Goal: Task Accomplishment & Management: Manage account settings

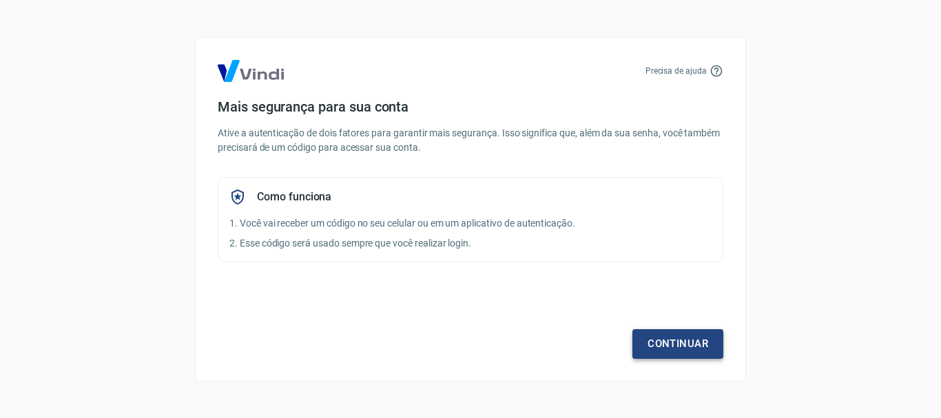
click at [681, 349] on link "Continuar" at bounding box center [678, 343] width 91 height 29
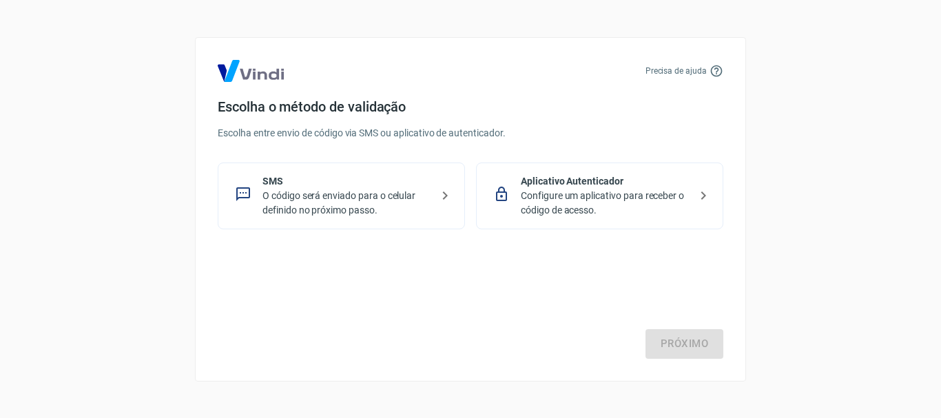
click at [426, 201] on p "O código será enviado para o celular definido no próximo passo." at bounding box center [347, 203] width 169 height 29
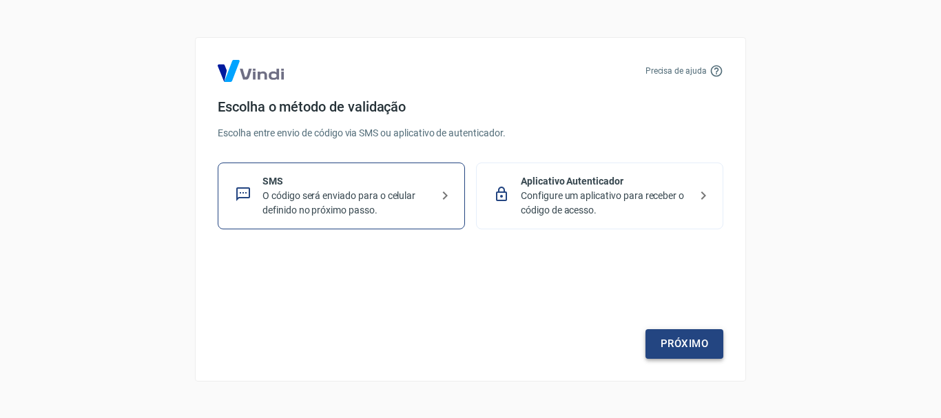
click at [695, 349] on link "Próximo" at bounding box center [685, 343] width 78 height 29
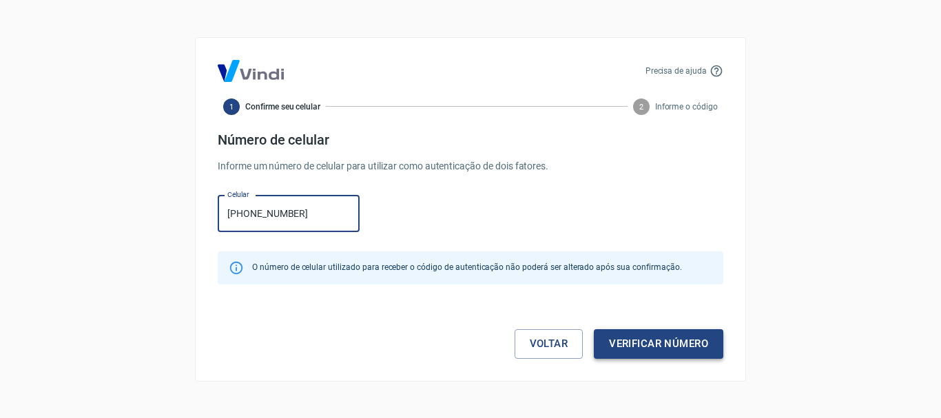
type input "(47) 99766-8386"
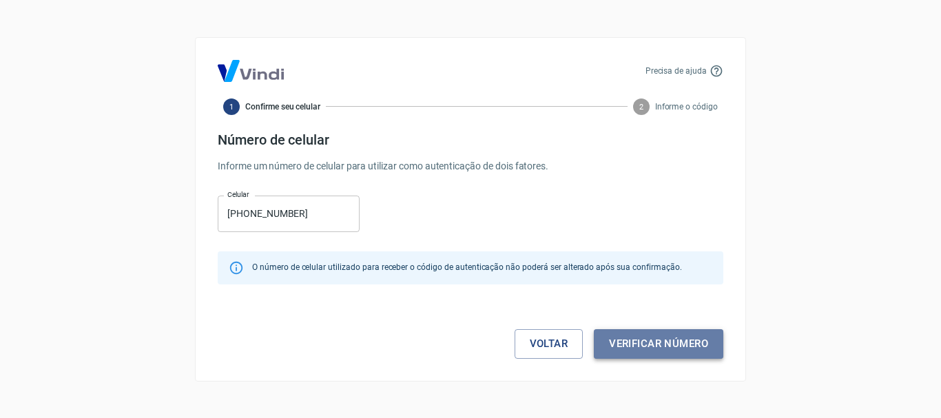
click at [642, 348] on button "Verificar número" at bounding box center [659, 343] width 130 height 29
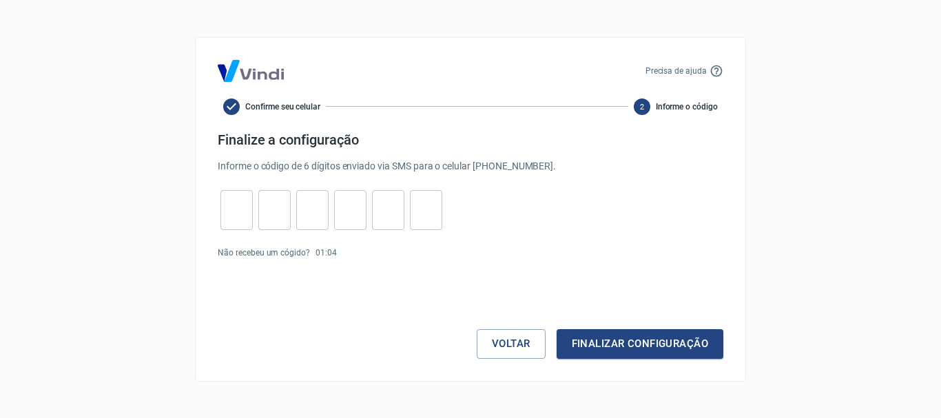
click at [249, 207] on input "tel" at bounding box center [237, 210] width 32 height 30
type input "8"
type input "0"
type input "7"
type input "8"
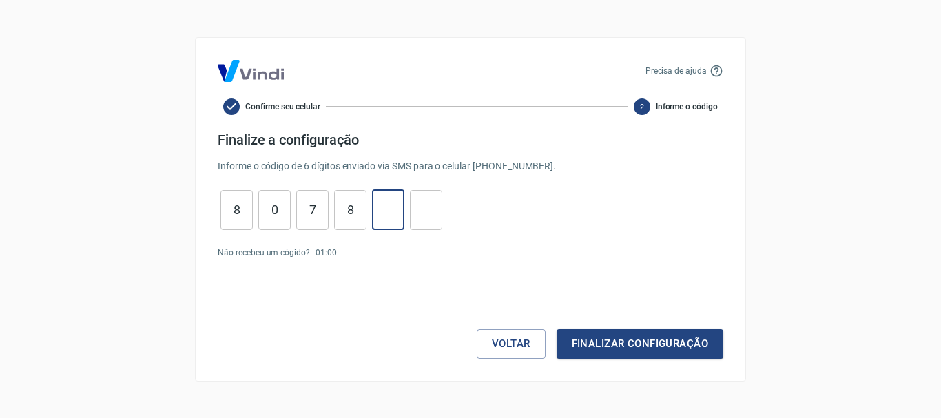
type input "1"
type input "2"
click at [611, 351] on button "Finalizar configuração" at bounding box center [640, 343] width 167 height 29
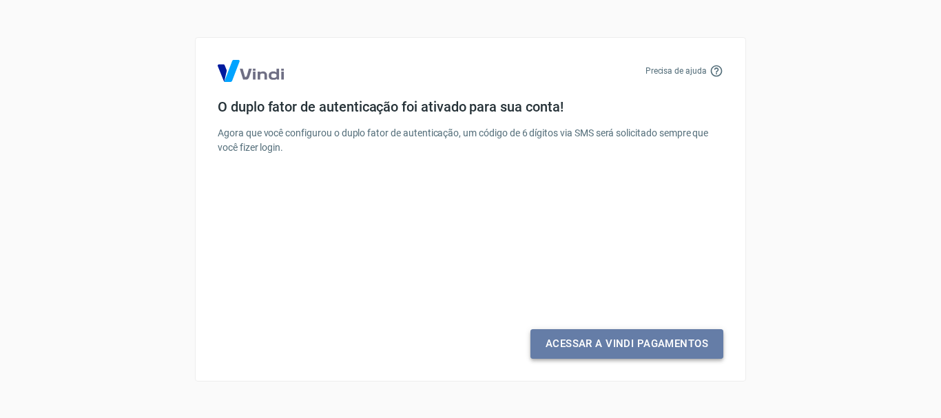
click at [606, 344] on link "Acessar a Vindi Pagamentos" at bounding box center [627, 343] width 193 height 29
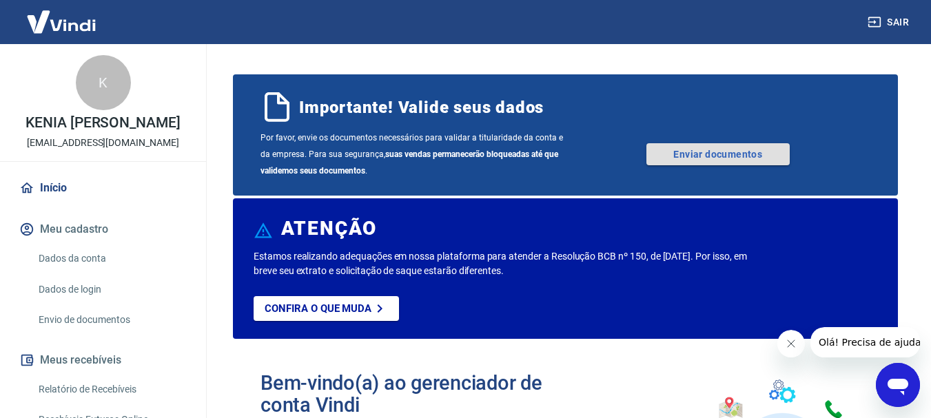
click at [741, 158] on link "Enviar documentos" at bounding box center [717, 154] width 143 height 22
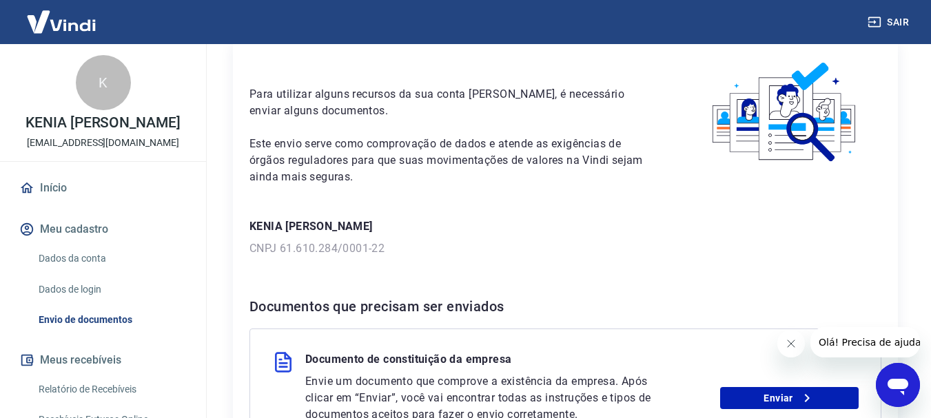
scroll to position [69, 0]
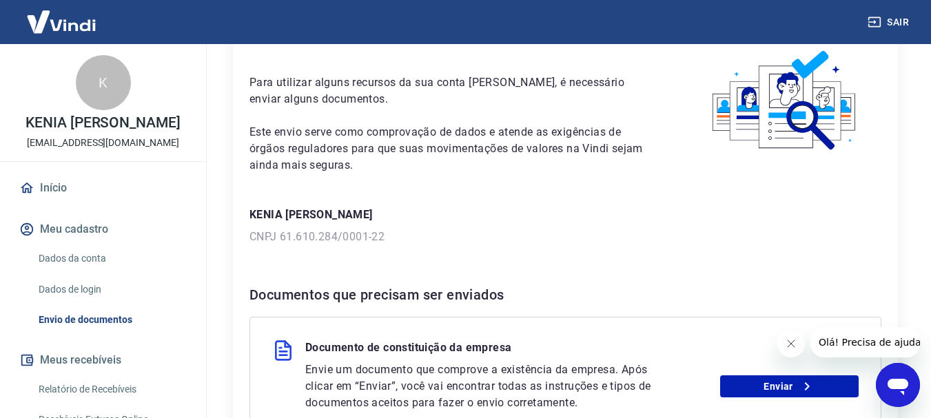
click at [359, 236] on p "CNPJ 61.610.284/0001-22" at bounding box center [565, 237] width 632 height 17
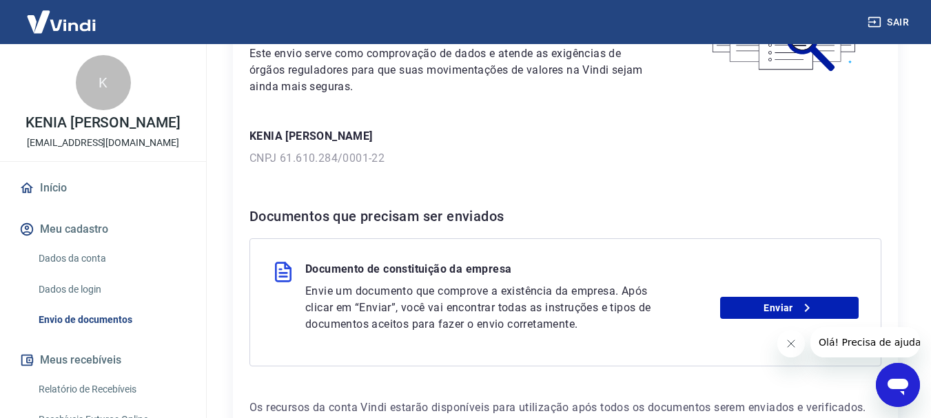
scroll to position [207, 0]
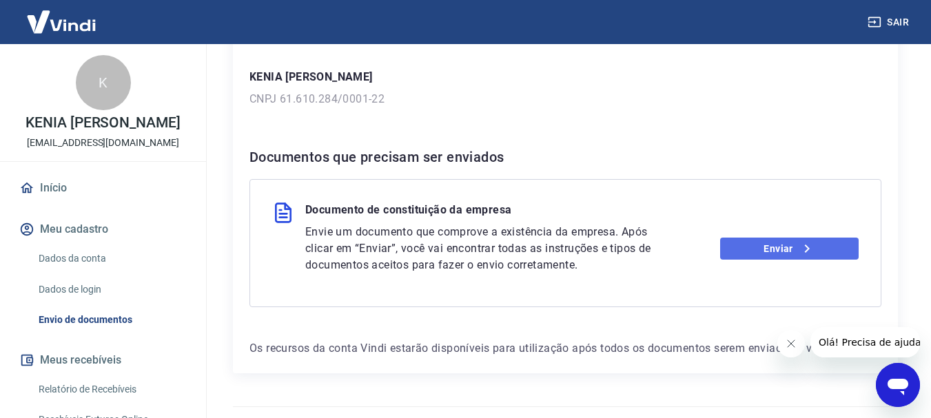
click at [775, 242] on link "Enviar" at bounding box center [789, 249] width 139 height 22
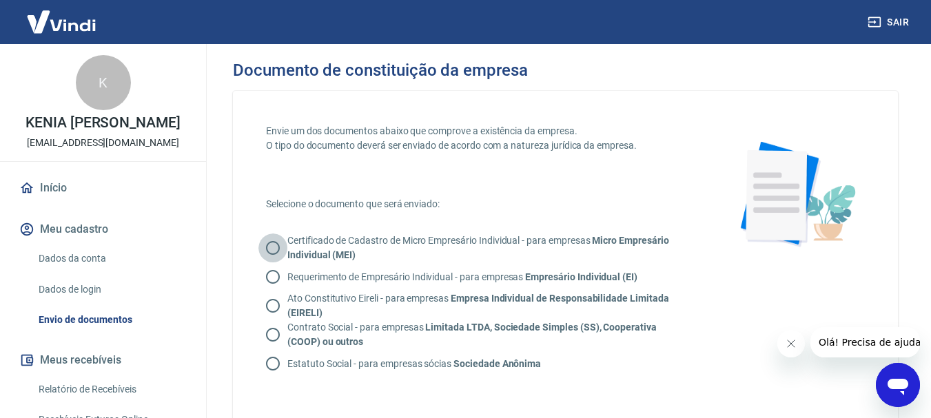
click at [274, 248] on input "Certificado de Cadastro de Micro Empresário Individual - para empresas Micro Em…" at bounding box center [272, 248] width 29 height 29
radio input "true"
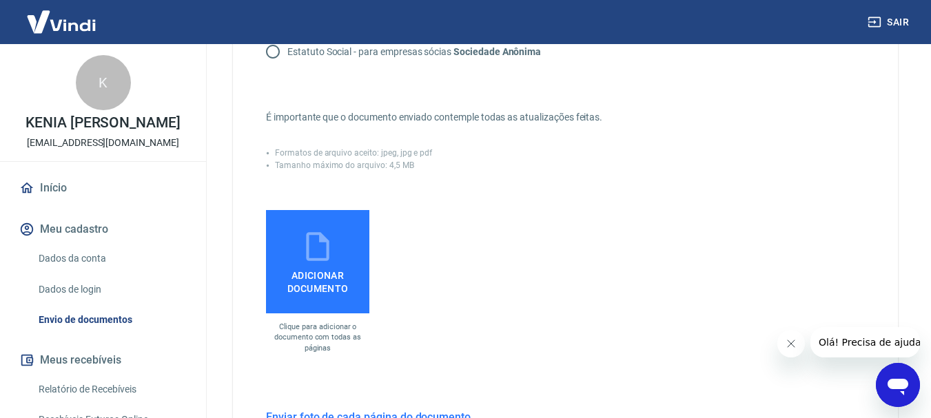
scroll to position [345, 0]
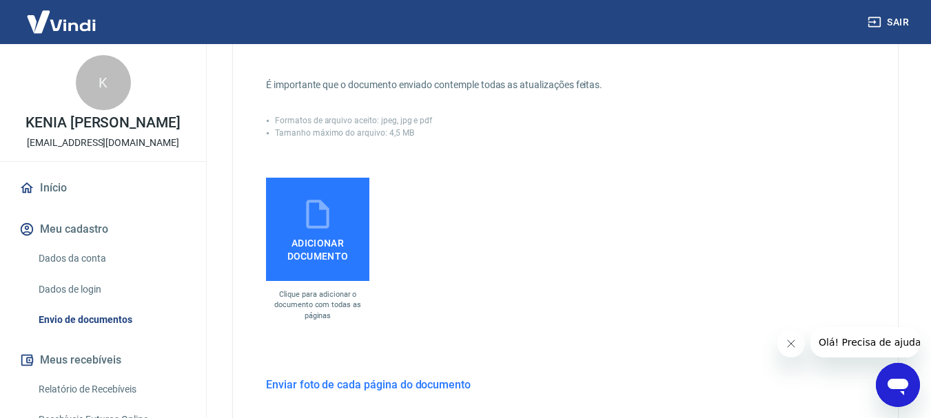
click at [307, 223] on icon at bounding box center [317, 214] width 23 height 29
click at [0, 0] on input "Adicionar documento" at bounding box center [0, 0] width 0 height 0
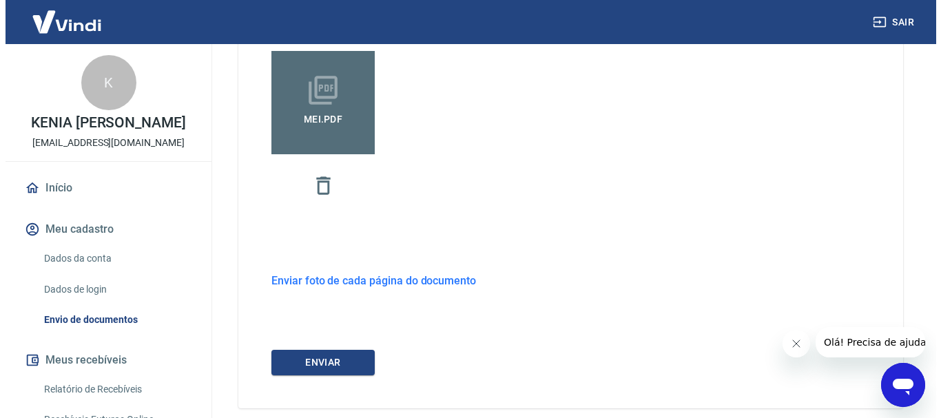
scroll to position [482, 0]
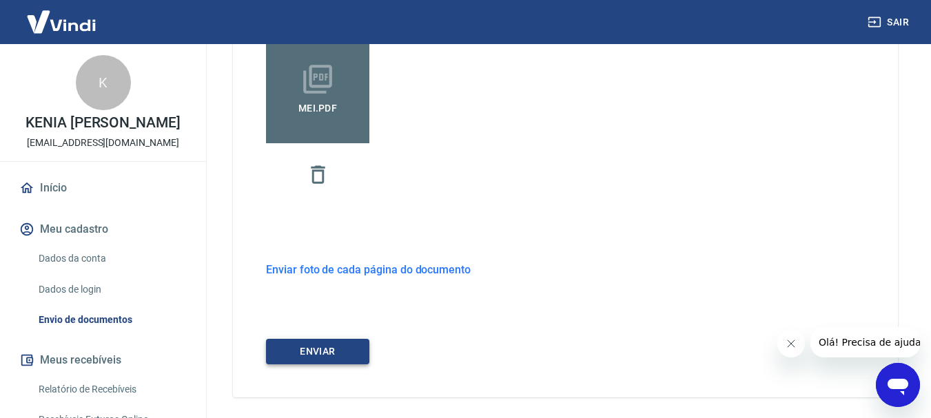
click at [323, 348] on button "ENVIAR" at bounding box center [317, 351] width 103 height 25
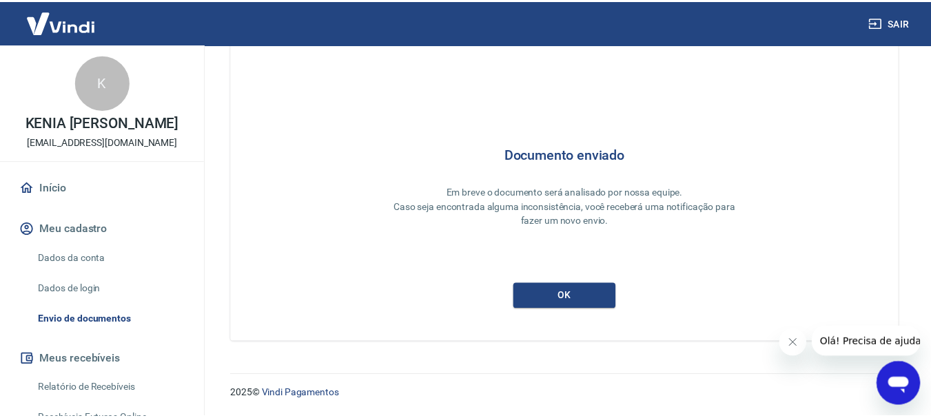
scroll to position [5, 0]
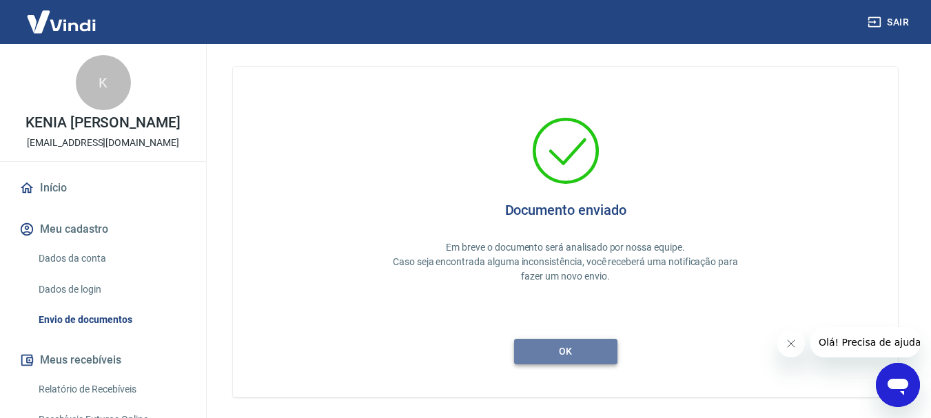
click at [565, 355] on button "ok" at bounding box center [565, 351] width 103 height 25
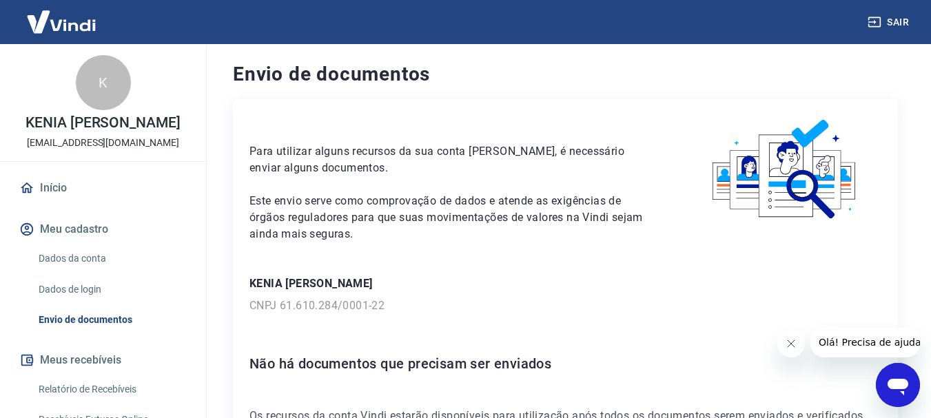
scroll to position [69, 0]
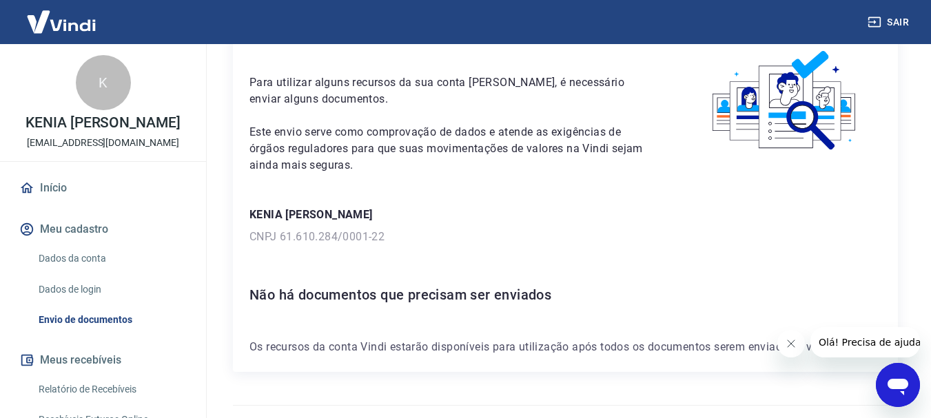
click at [297, 238] on p "CNPJ 61.610.284/0001-22" at bounding box center [565, 237] width 632 height 17
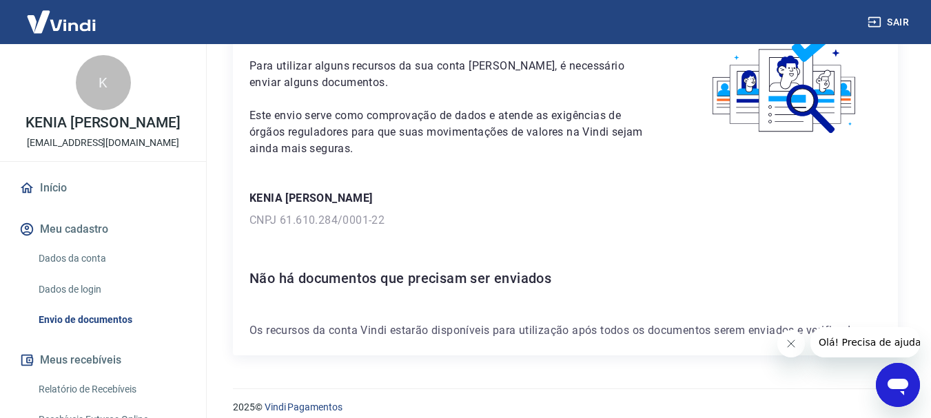
scroll to position [99, 0]
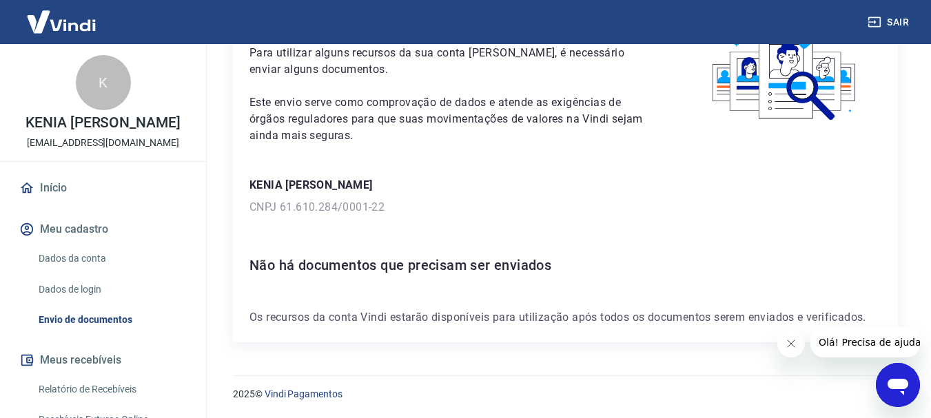
click at [790, 346] on icon "Fechar mensagem da empresa" at bounding box center [790, 343] width 11 height 11
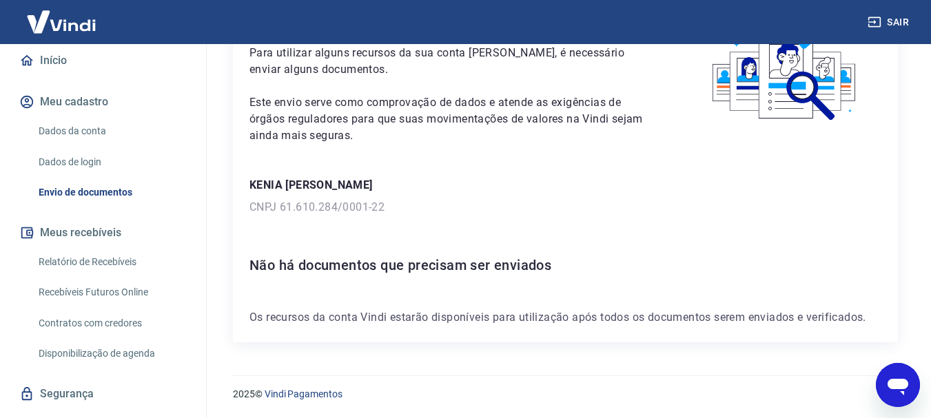
scroll to position [138, 0]
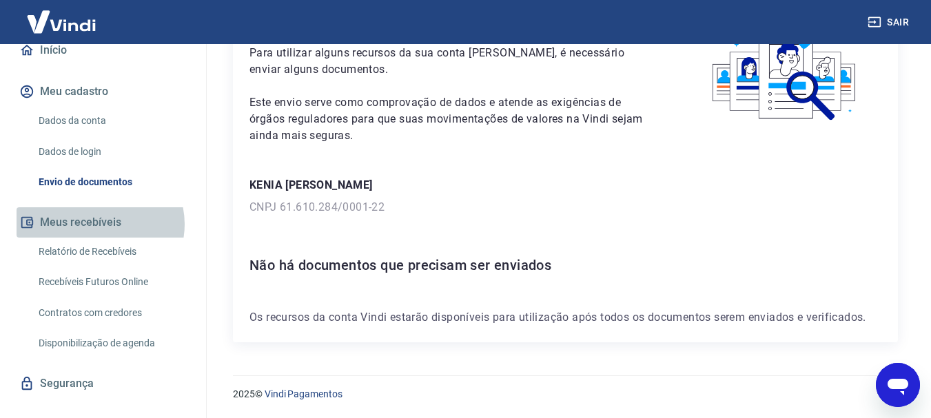
click at [99, 238] on button "Meus recebíveis" at bounding box center [103, 222] width 173 height 30
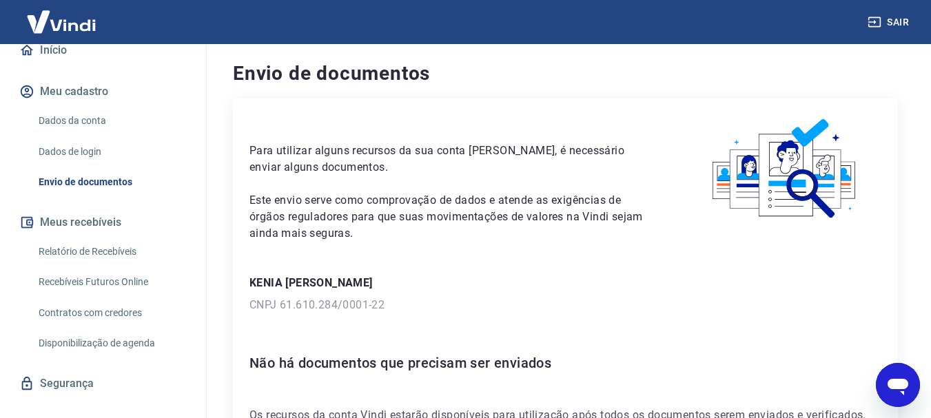
scroll to position [0, 0]
click at [881, 17] on button "Sair" at bounding box center [890, 22] width 50 height 25
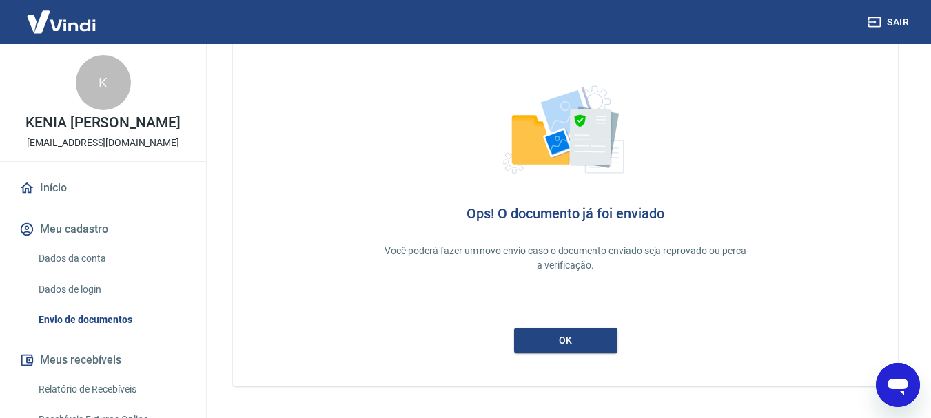
scroll to position [89, 0]
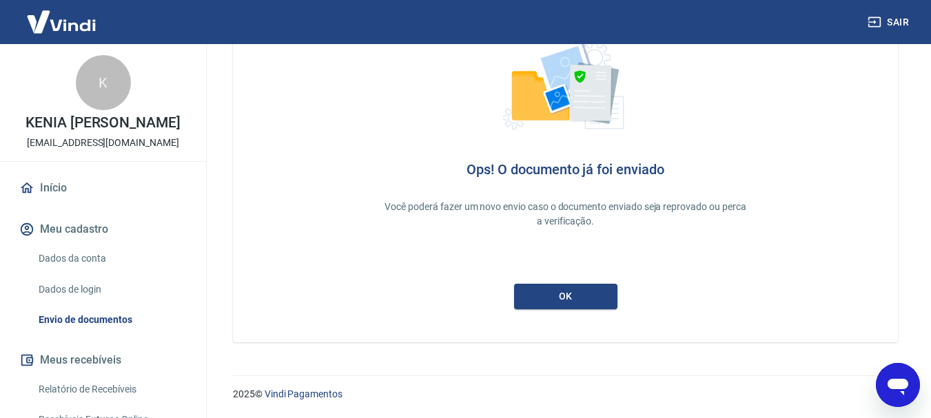
click at [73, 203] on link "Início" at bounding box center [103, 188] width 173 height 30
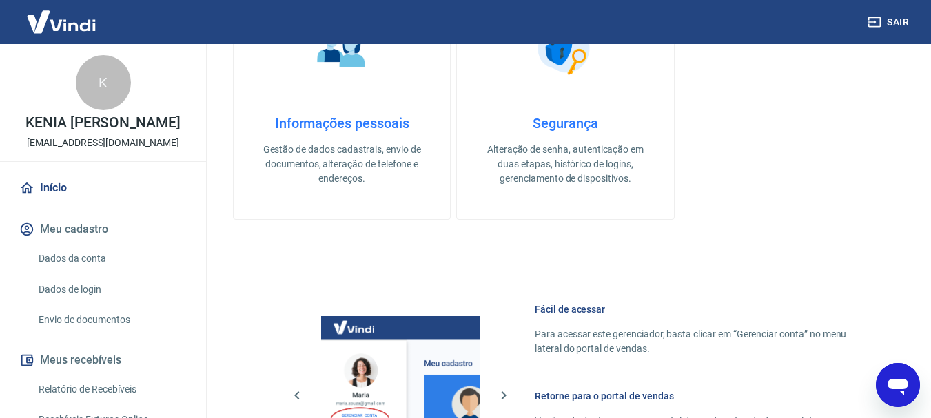
scroll to position [373, 0]
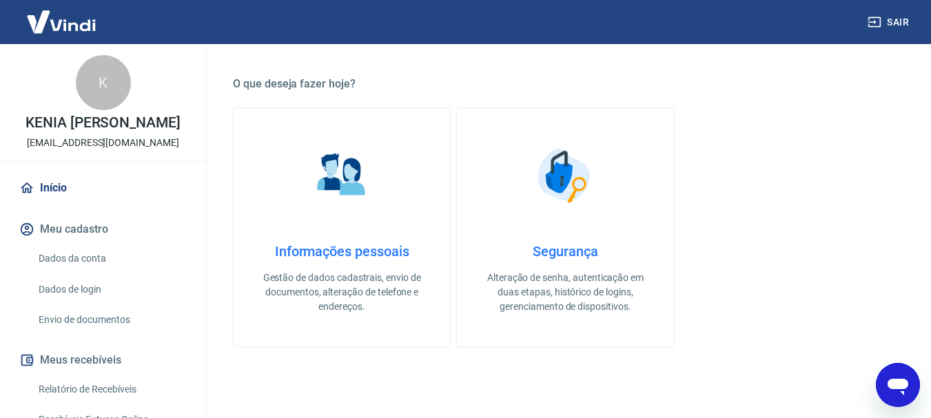
click at [320, 246] on h4 "Informações pessoais" at bounding box center [342, 251] width 172 height 17
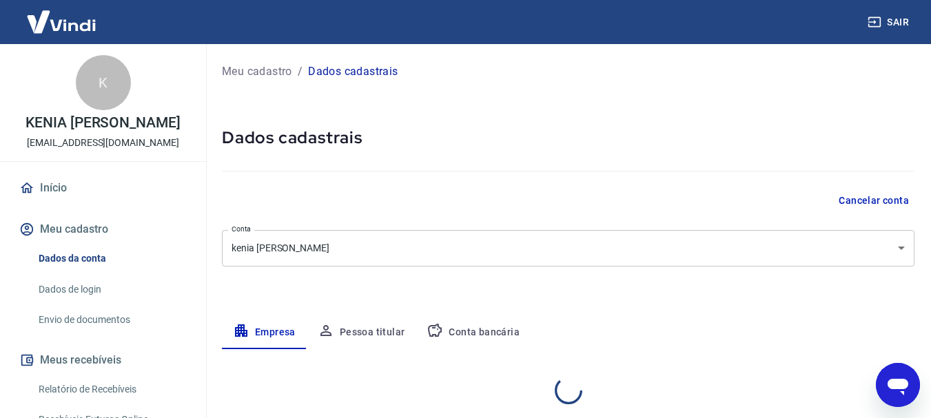
select select "SC"
select select "business"
click at [84, 267] on link "Dados da conta" at bounding box center [111, 259] width 156 height 28
click at [91, 242] on button "Meu cadastro" at bounding box center [103, 229] width 173 height 30
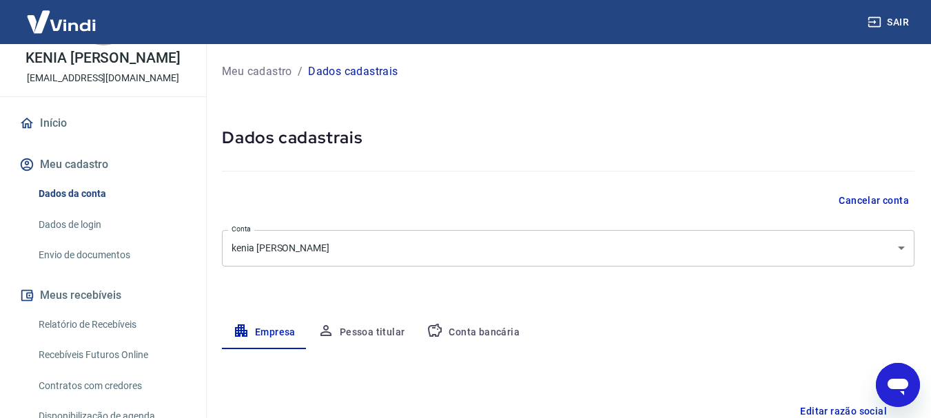
scroll to position [174, 0]
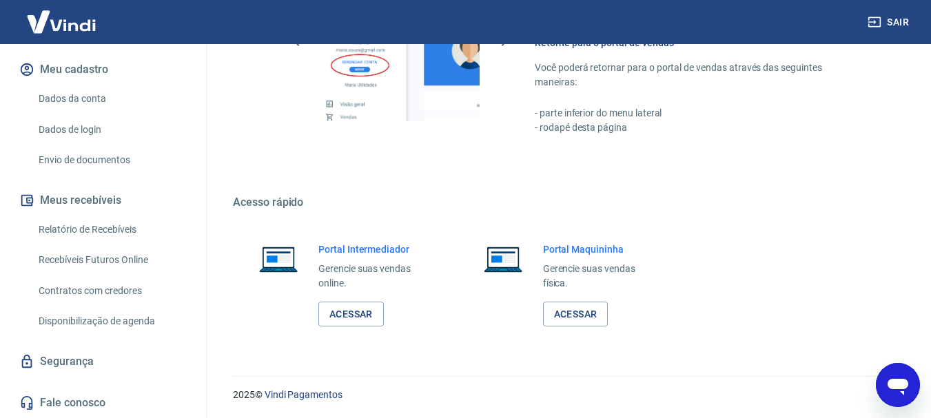
scroll to position [855, 0]
click at [356, 317] on link "Acessar" at bounding box center [350, 313] width 65 height 25
click at [368, 318] on link "Acessar" at bounding box center [350, 313] width 65 height 25
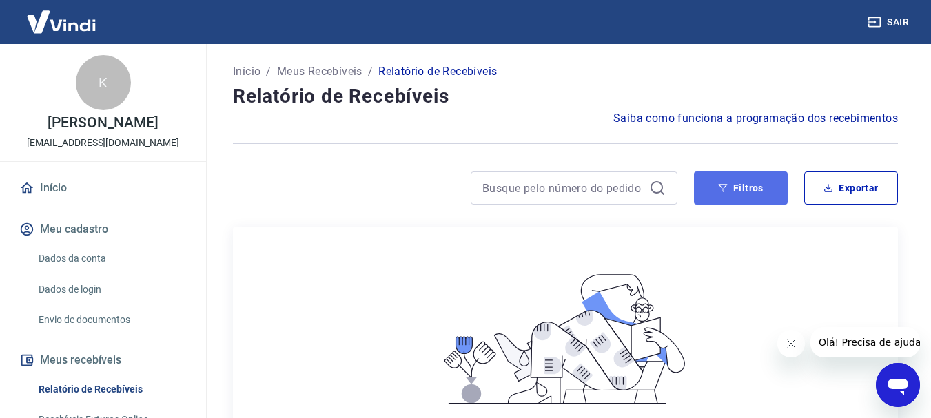
click at [732, 198] on button "Filtros" at bounding box center [741, 188] width 94 height 33
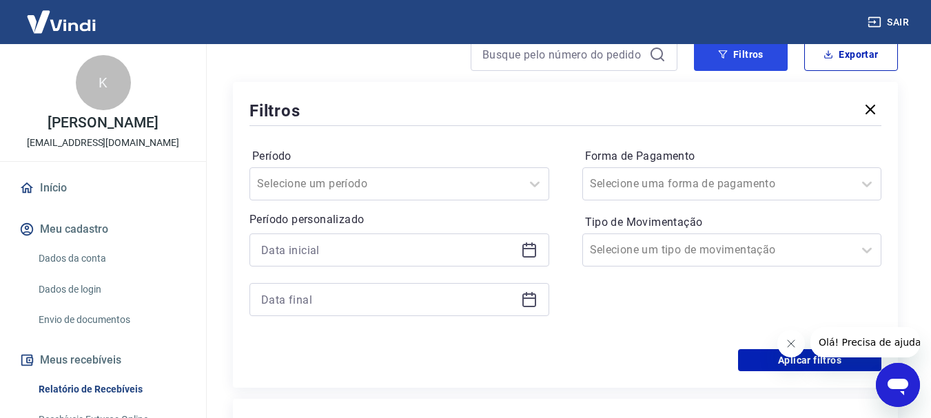
scroll to position [138, 0]
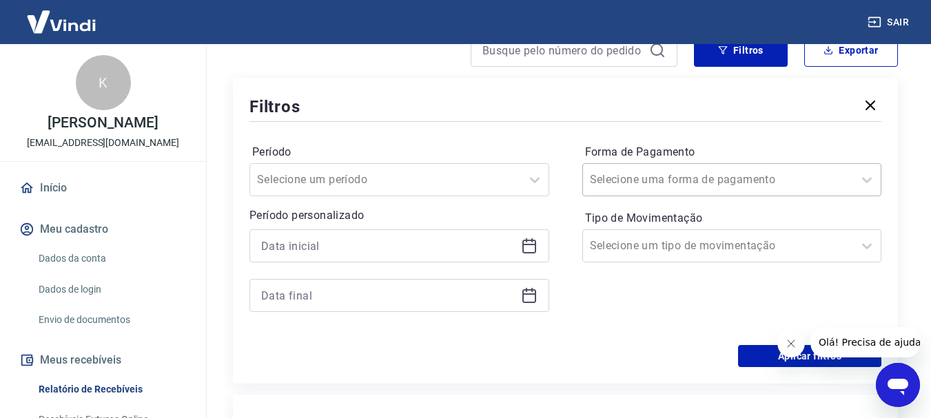
click at [614, 184] on input "Forma de Pagamento" at bounding box center [659, 180] width 139 height 17
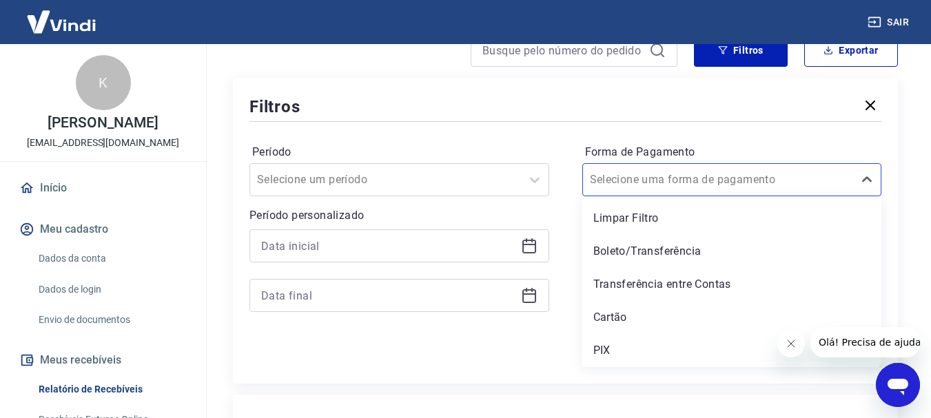
click at [609, 348] on div "PIX" at bounding box center [732, 351] width 300 height 28
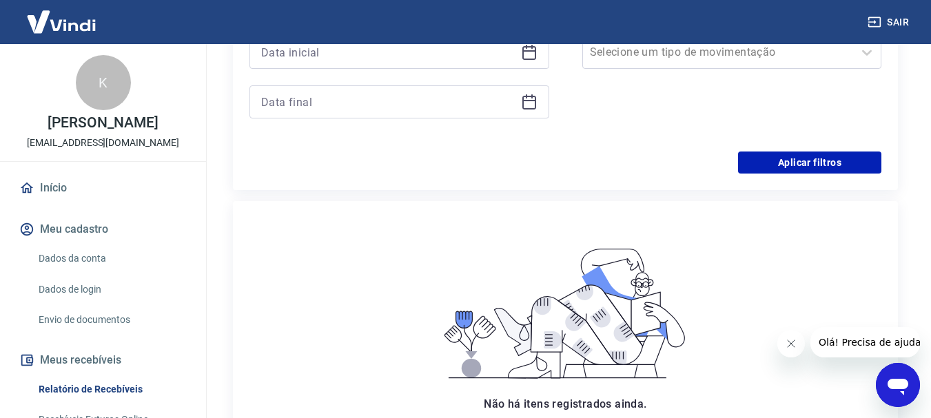
scroll to position [345, 0]
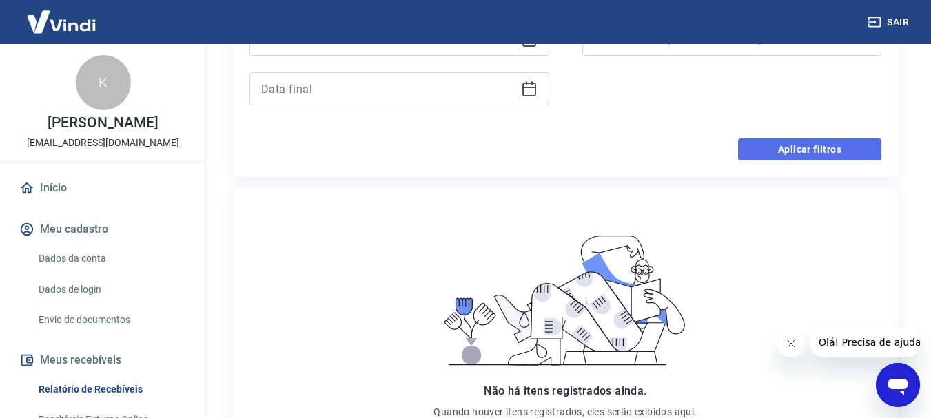
click at [790, 153] on button "Aplicar filtros" at bounding box center [809, 150] width 143 height 22
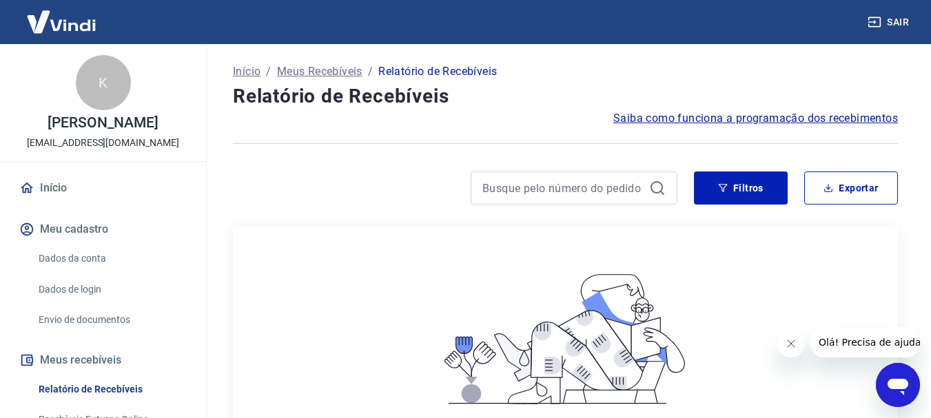
scroll to position [138, 0]
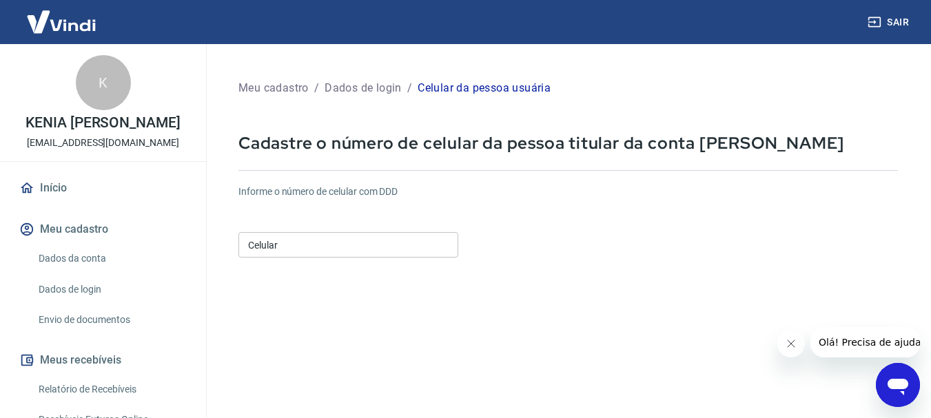
click at [330, 250] on input "Celular" at bounding box center [348, 244] width 220 height 25
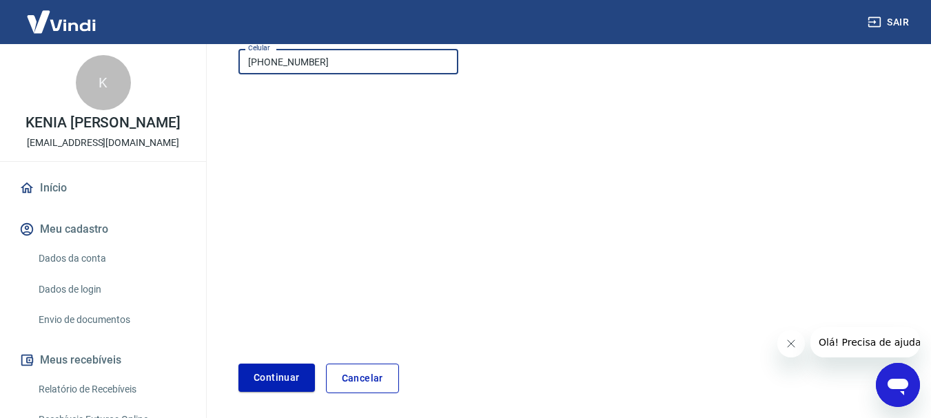
scroll to position [234, 0]
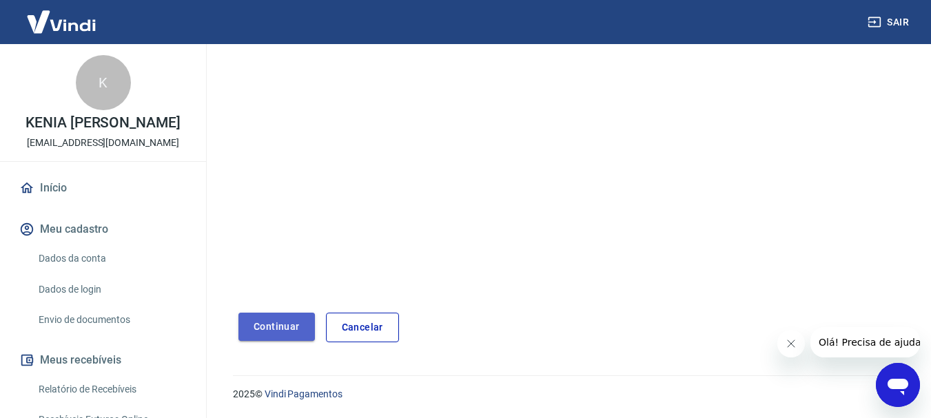
click at [283, 334] on button "Continuar" at bounding box center [276, 327] width 76 height 28
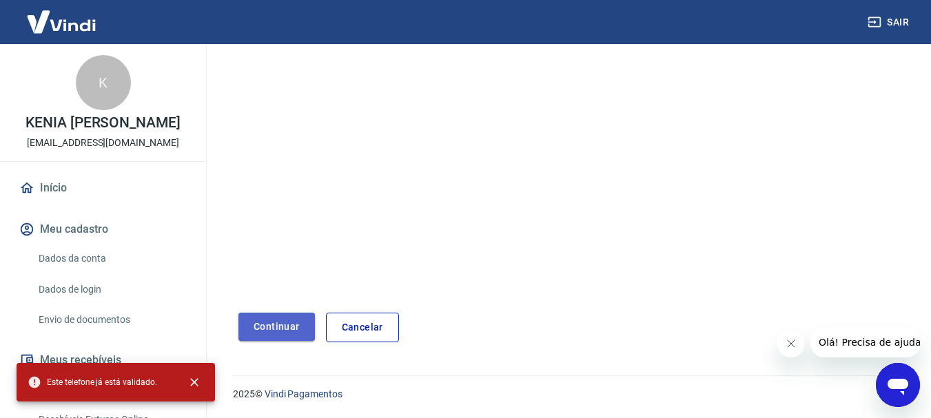
click at [272, 320] on button "Continuar" at bounding box center [276, 327] width 76 height 28
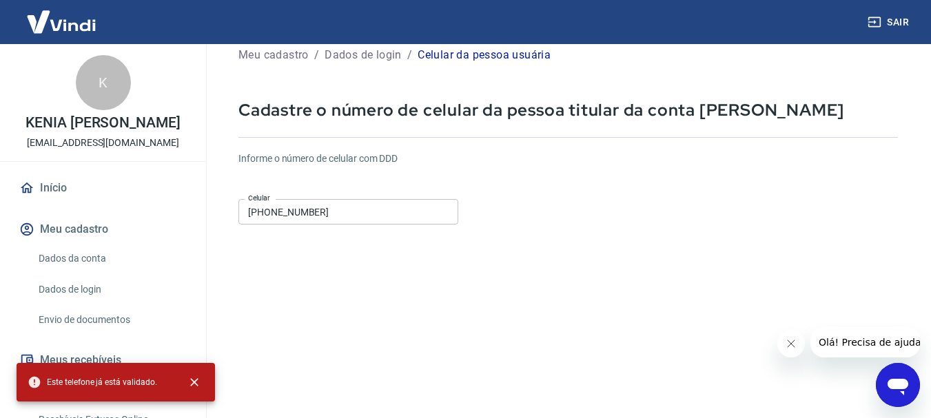
scroll to position [28, 0]
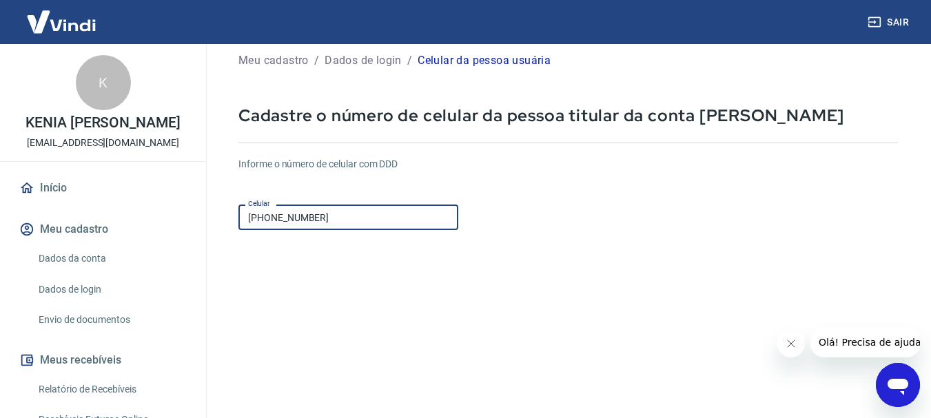
drag, startPoint x: 330, startPoint y: 224, endPoint x: 226, endPoint y: 231, distance: 104.3
click at [226, 231] on div "Meu cadastro / Dados de login / Celular da pessoa usuária Cadastre o número de …" at bounding box center [568, 299] width 693 height 533
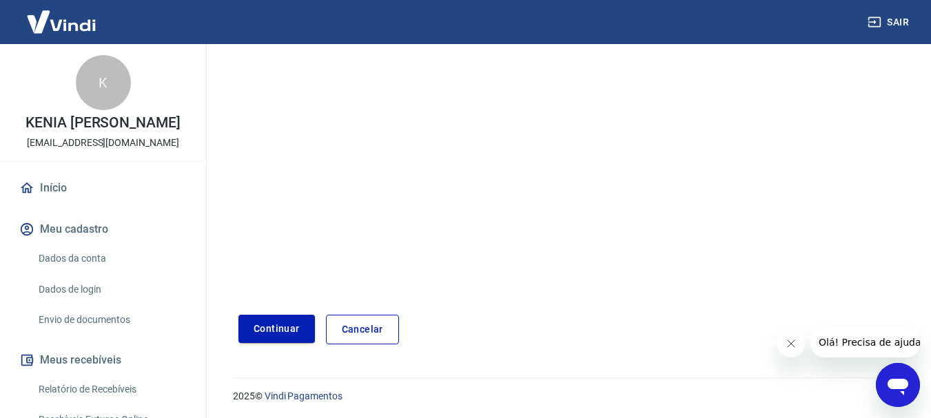
scroll to position [234, 0]
type input "(47) 99107-0692"
click at [263, 330] on button "Continuar" at bounding box center [276, 327] width 76 height 28
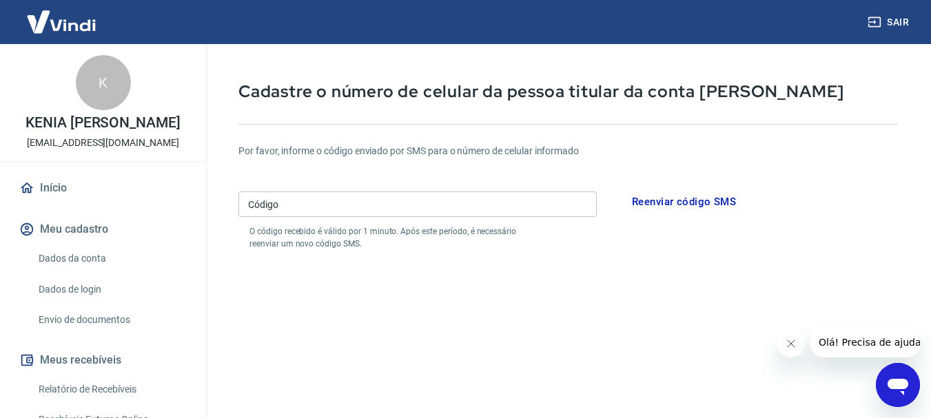
scroll to position [28, 0]
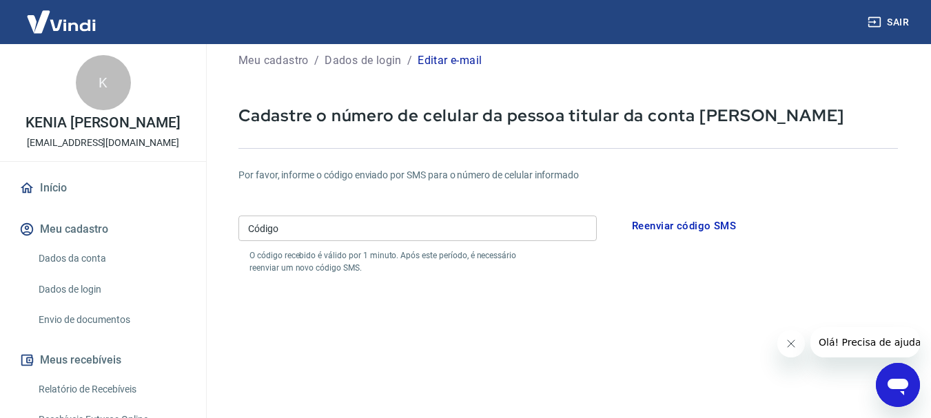
click at [298, 233] on input "Código" at bounding box center [417, 228] width 358 height 25
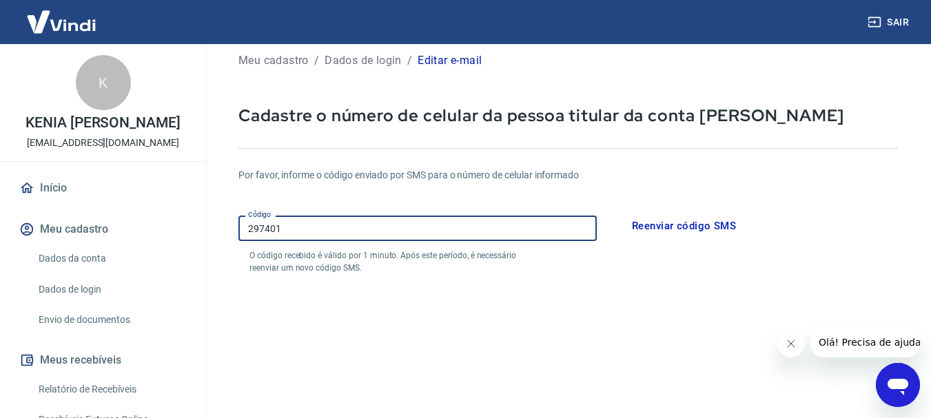
type input "297401"
click at [692, 227] on button "Reenviar código SMS" at bounding box center [683, 226] width 119 height 29
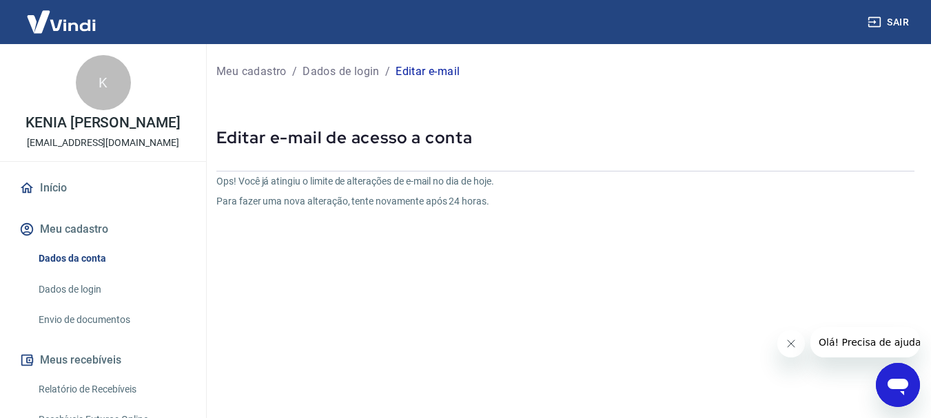
click at [388, 147] on p "Editar e-mail de acesso a conta" at bounding box center [565, 138] width 698 height 22
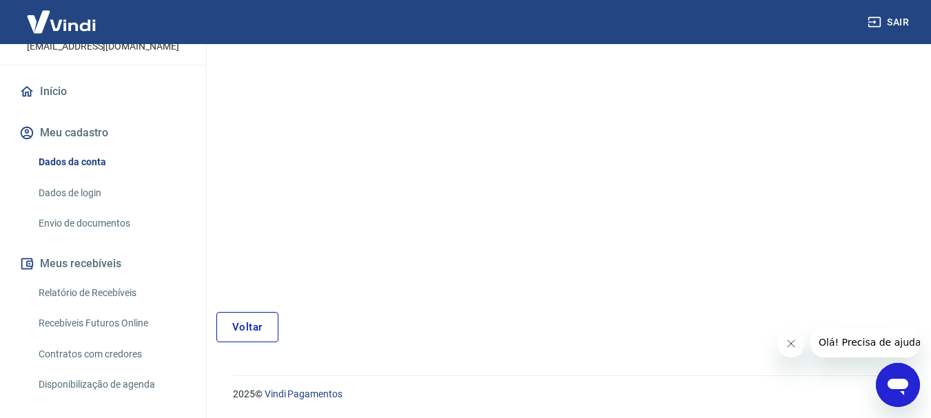
scroll to position [174, 0]
